Goal: Information Seeking & Learning: Learn about a topic

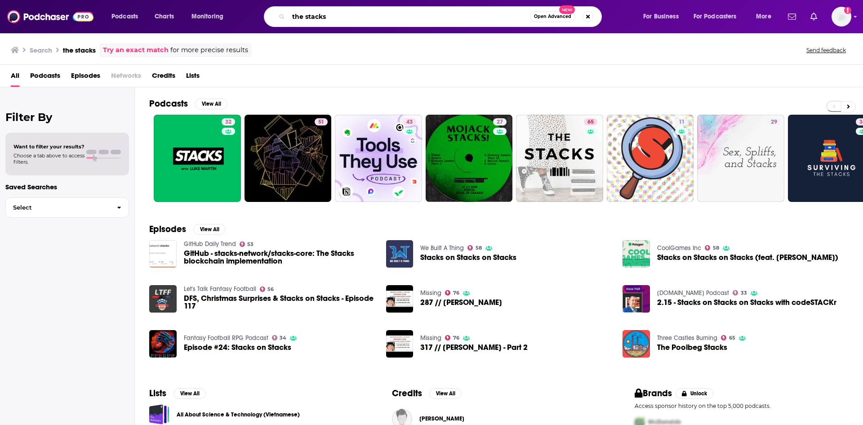
drag, startPoint x: 357, startPoint y: 13, endPoint x: 310, endPoint y: 9, distance: 47.8
click at [231, 4] on div "Podcasts Charts Monitoring the stacks Open Advanced New For Business For Podcas…" at bounding box center [431, 16] width 863 height 33
type input "rebel ever after"
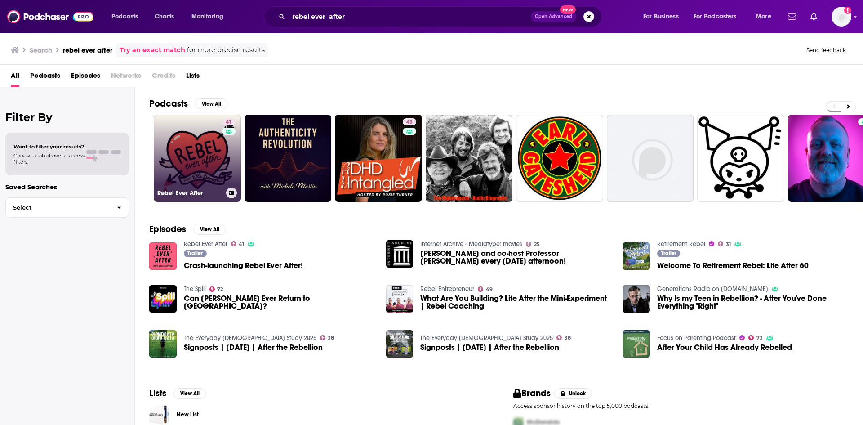
click at [195, 138] on link "41 Rebel Ever After" at bounding box center [197, 158] width 87 height 87
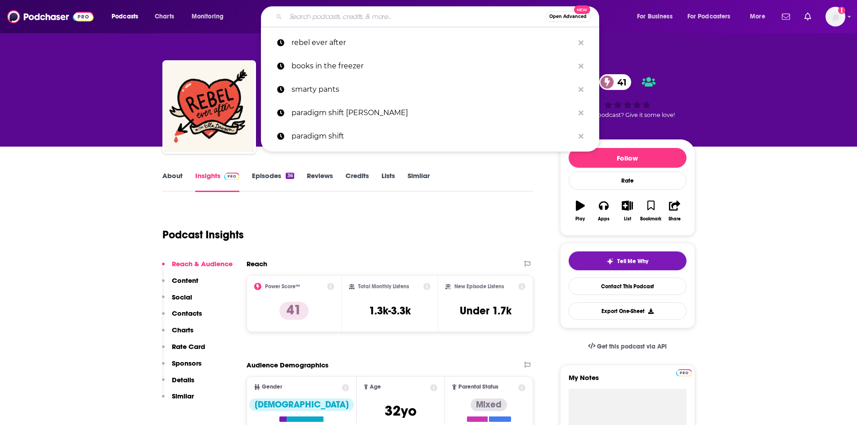
click at [383, 15] on input "Search podcasts, credits, & more..." at bounding box center [415, 16] width 259 height 14
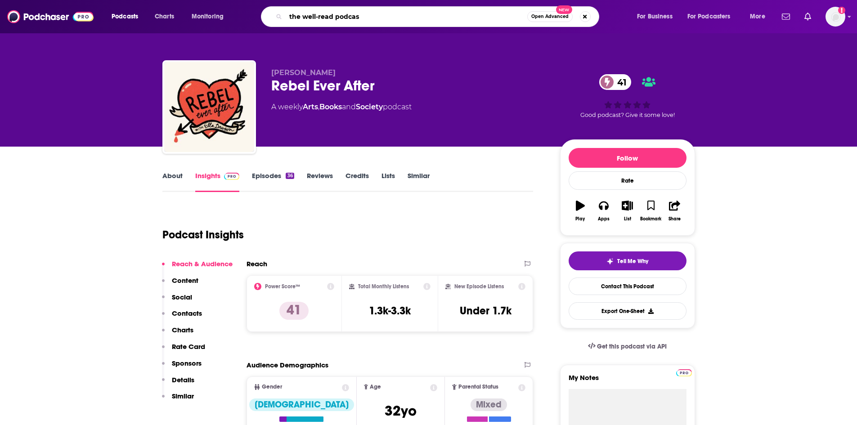
type input "the well-read podcast"
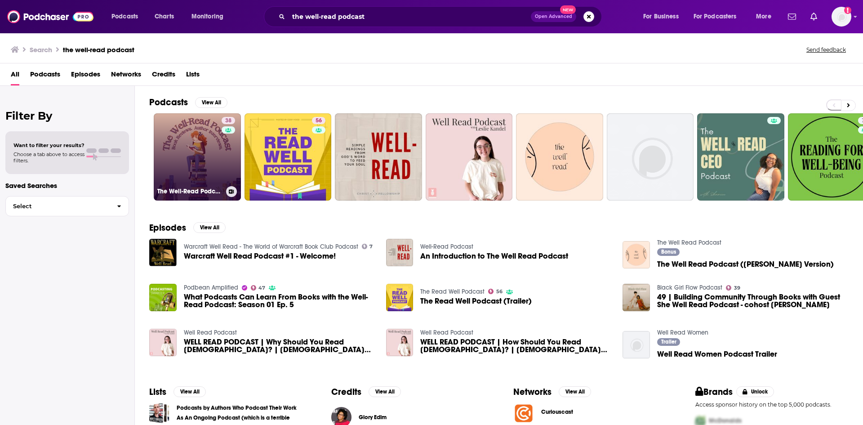
click at [178, 136] on link "38 The Well-Read Podcast" at bounding box center [197, 156] width 87 height 87
